Goal: Navigation & Orientation: Find specific page/section

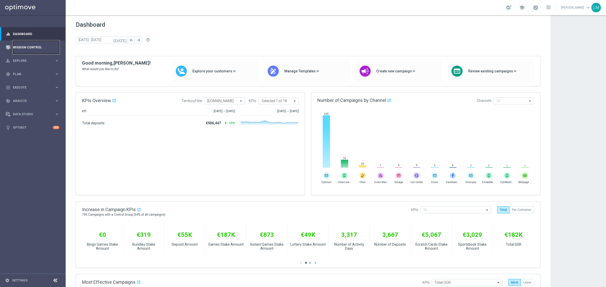
click at [41, 47] on link "Mission Control" at bounding box center [36, 47] width 46 height 13
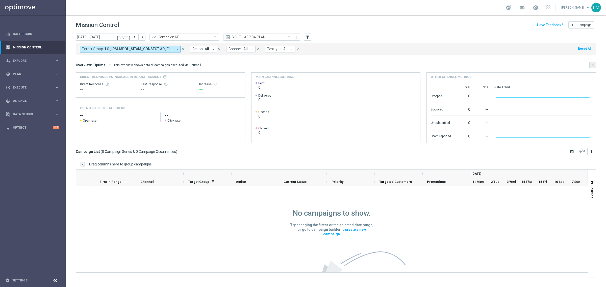
click at [590, 65] on icon "keyboard_arrow_down" at bounding box center [592, 65] width 4 height 4
